Goal: Task Accomplishment & Management: Use online tool/utility

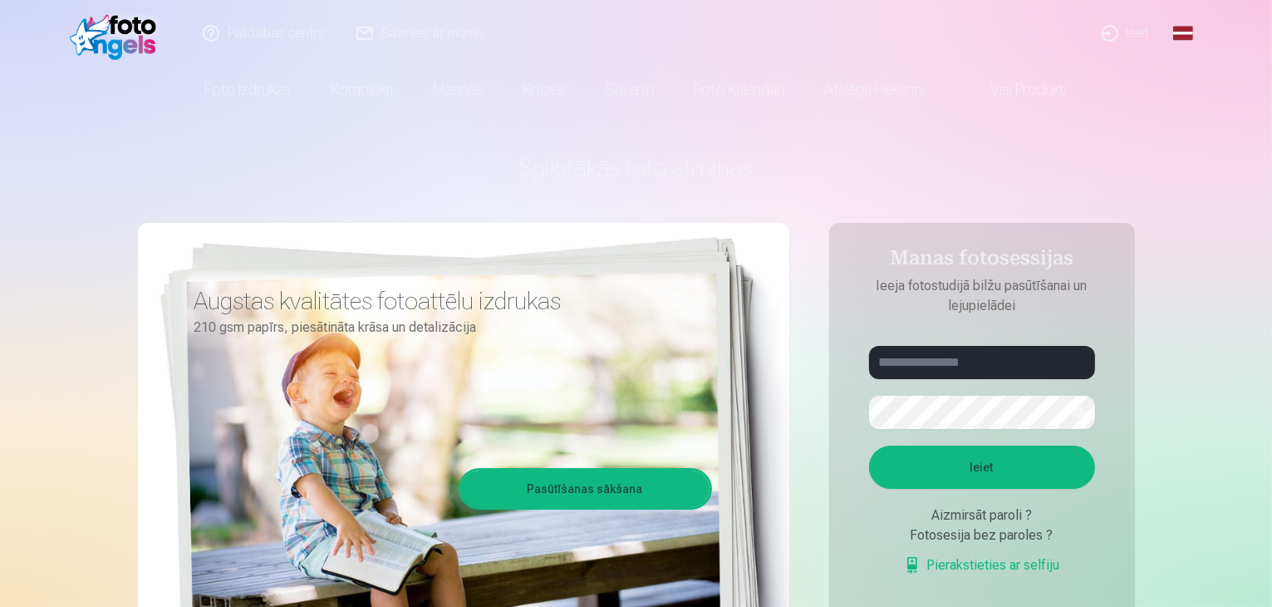
click at [911, 199] on div "Spilgtākās foto atmiņas Augstas kvalitātes fotoattēlu izdrukas 210 gsm papīrs, …" at bounding box center [636, 416] width 997 height 607
drag, startPoint x: 820, startPoint y: 533, endPoint x: 801, endPoint y: 533, distance: 19.1
click at [820, 533] on div "Spilgtākās foto atmiņas Augstas kvalitātes fotoattēlu izdrukas 210 gsm papīrs, …" at bounding box center [636, 416] width 997 height 607
click at [921, 363] on input "text" at bounding box center [982, 362] width 226 height 33
type input "**********"
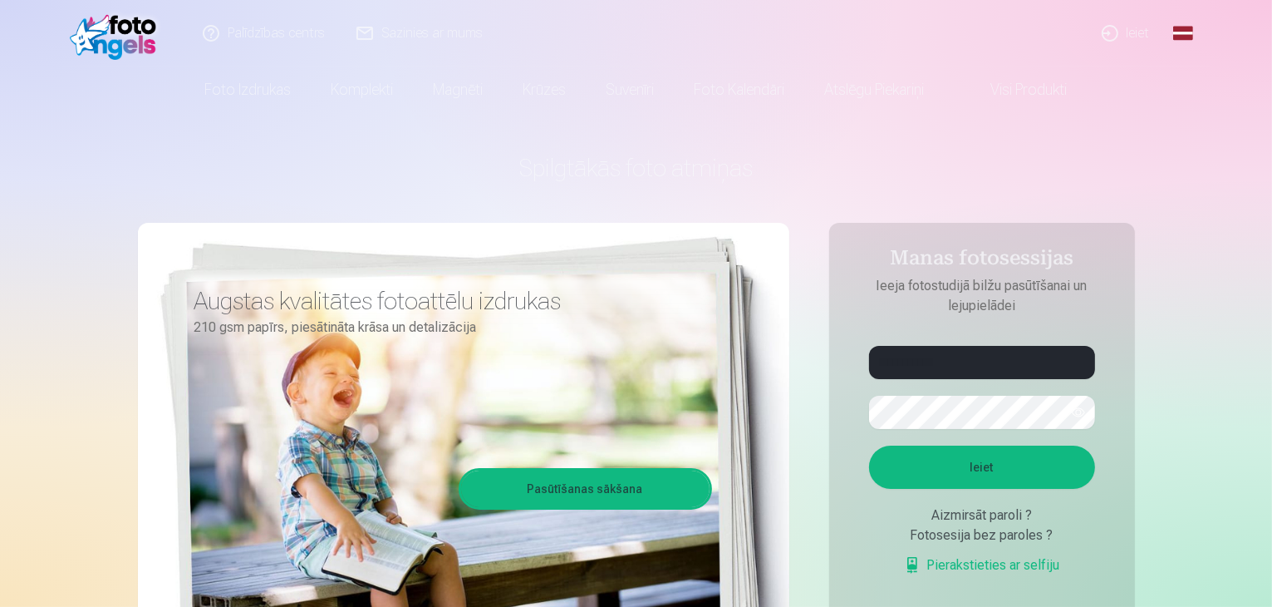
click at [1050, 480] on button "Ieiet" at bounding box center [982, 466] width 226 height 43
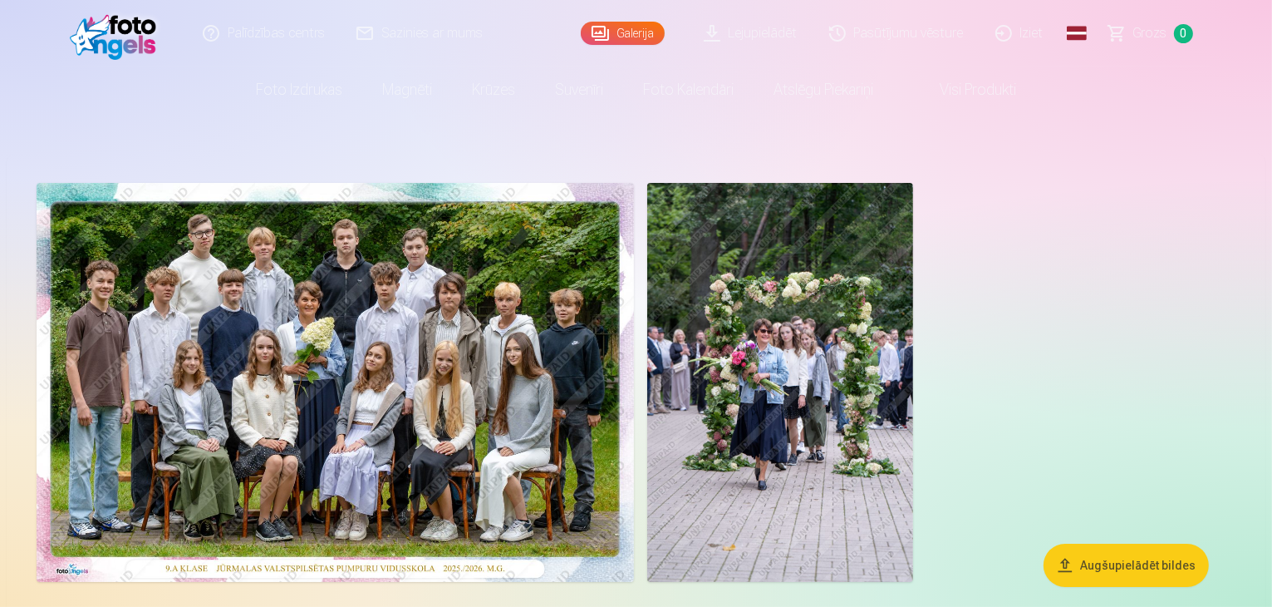
click at [913, 416] on img at bounding box center [780, 382] width 266 height 399
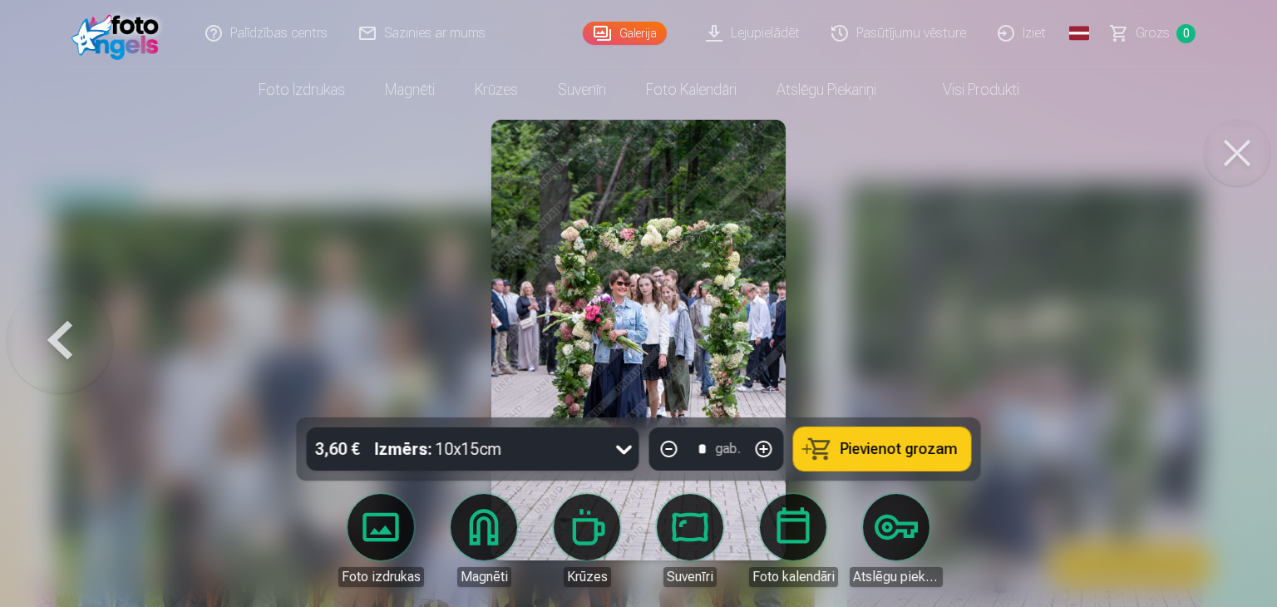
click at [59, 344] on button at bounding box center [60, 339] width 106 height 121
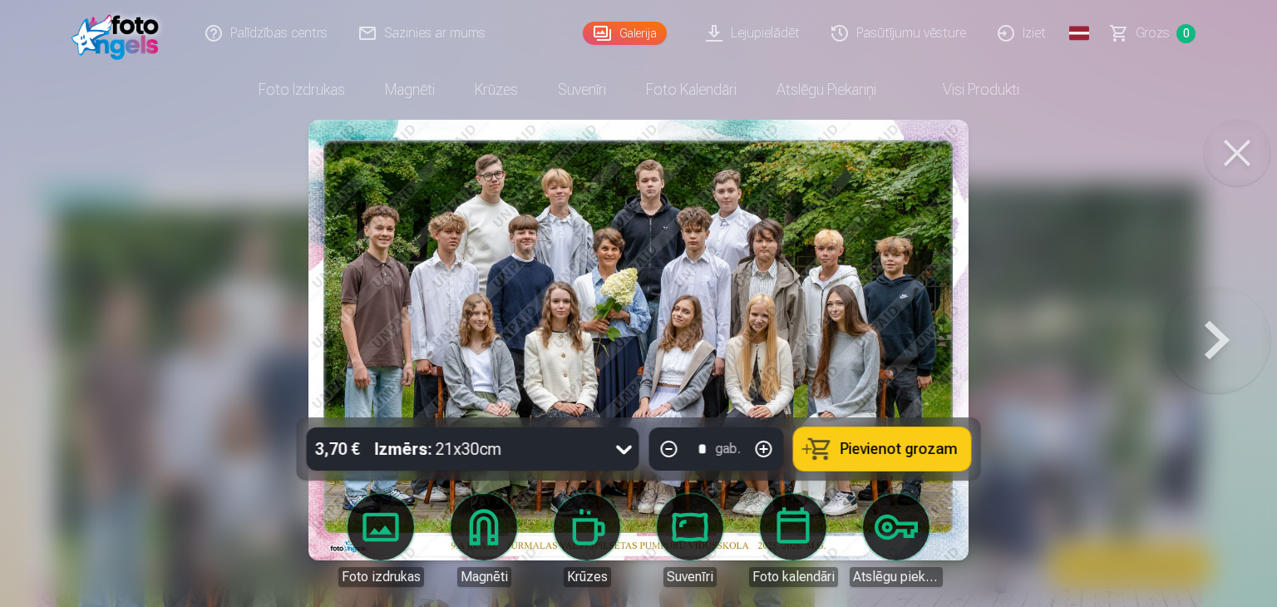
click at [1227, 140] on button at bounding box center [1236, 153] width 66 height 66
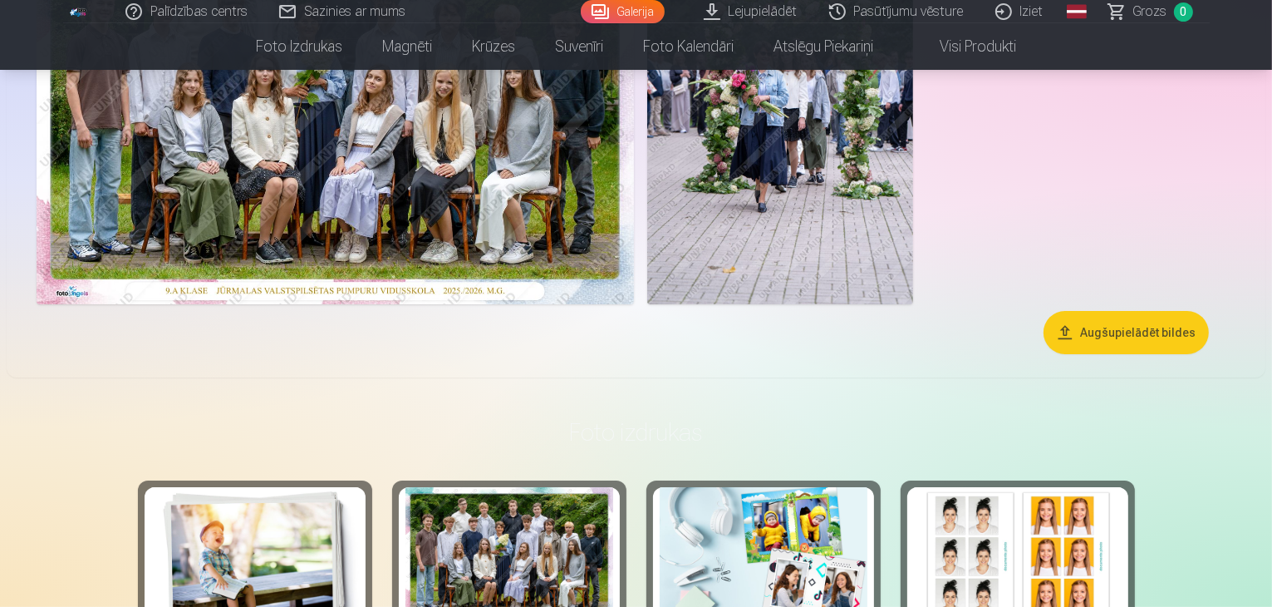
scroll to position [166, 0]
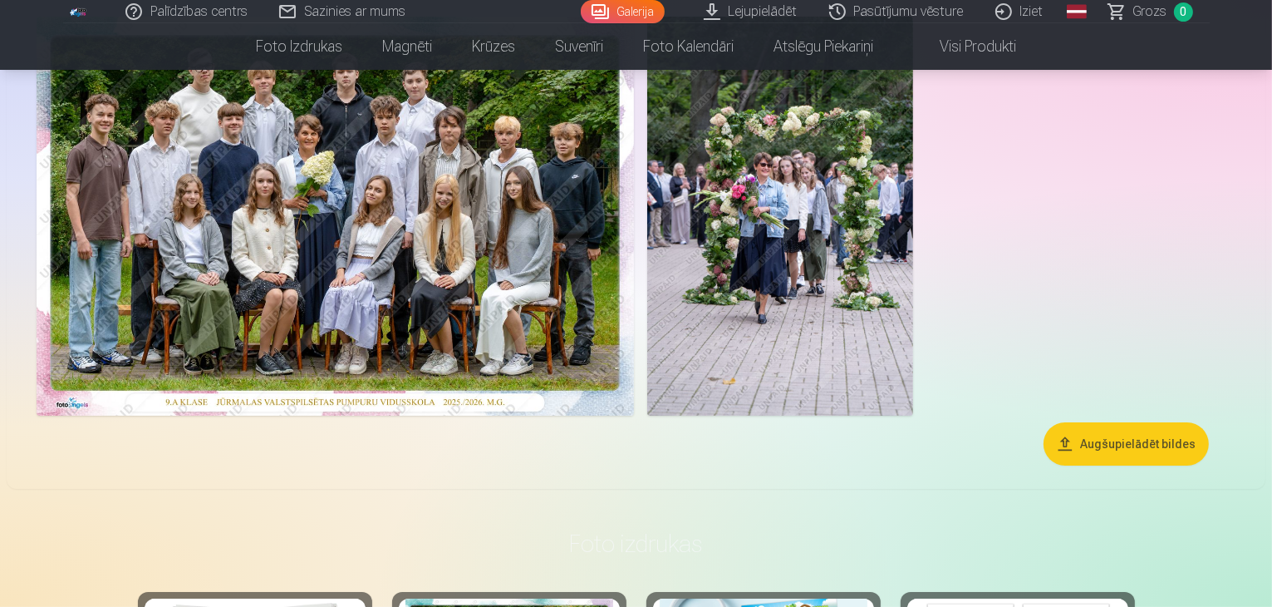
click at [1082, 465] on button "Augšupielādēt bildes" at bounding box center [1126, 443] width 165 height 43
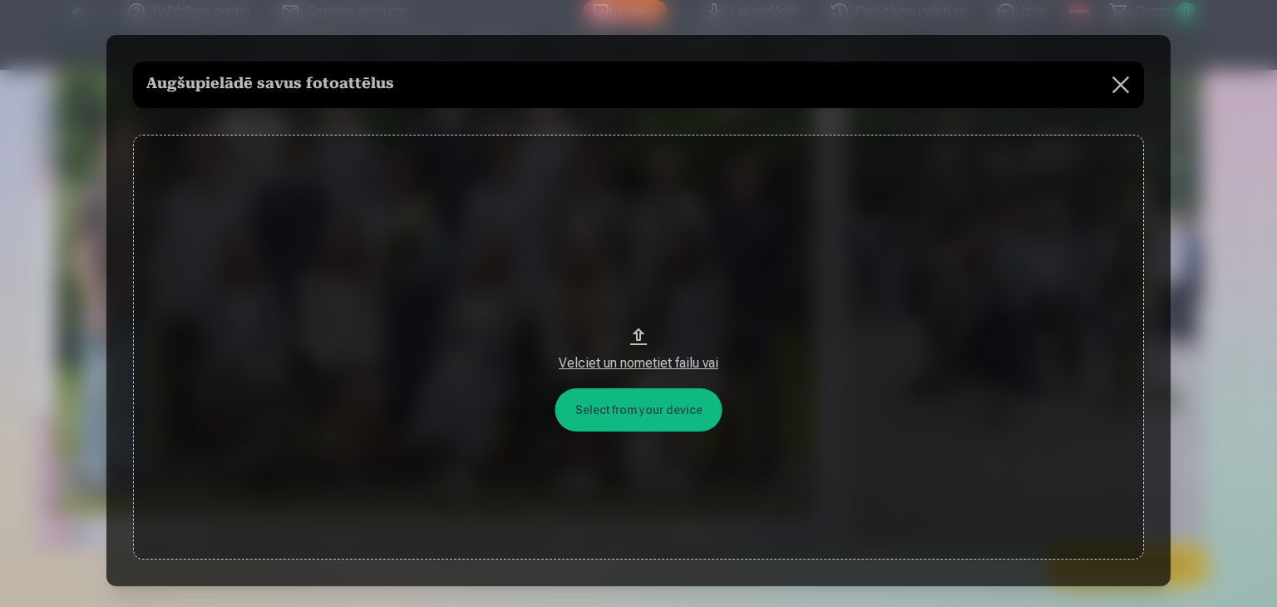
click at [1129, 86] on button at bounding box center [1120, 85] width 47 height 47
